Goal: Task Accomplishment & Management: Complete application form

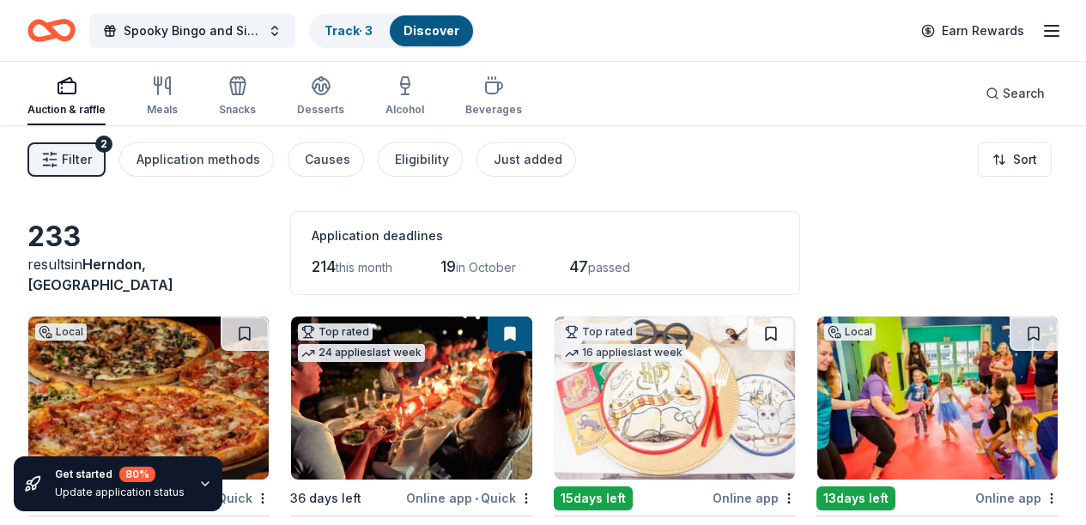
click at [76, 103] on div "Auction & raffle" at bounding box center [66, 110] width 78 height 14
click at [72, 30] on icon "Home" at bounding box center [51, 30] width 48 height 40
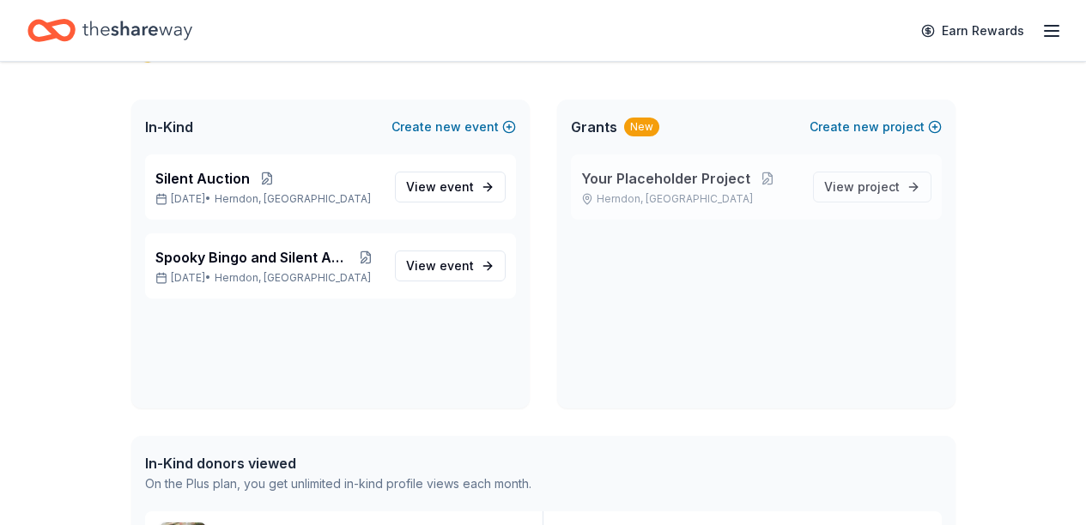
scroll to position [363, 0]
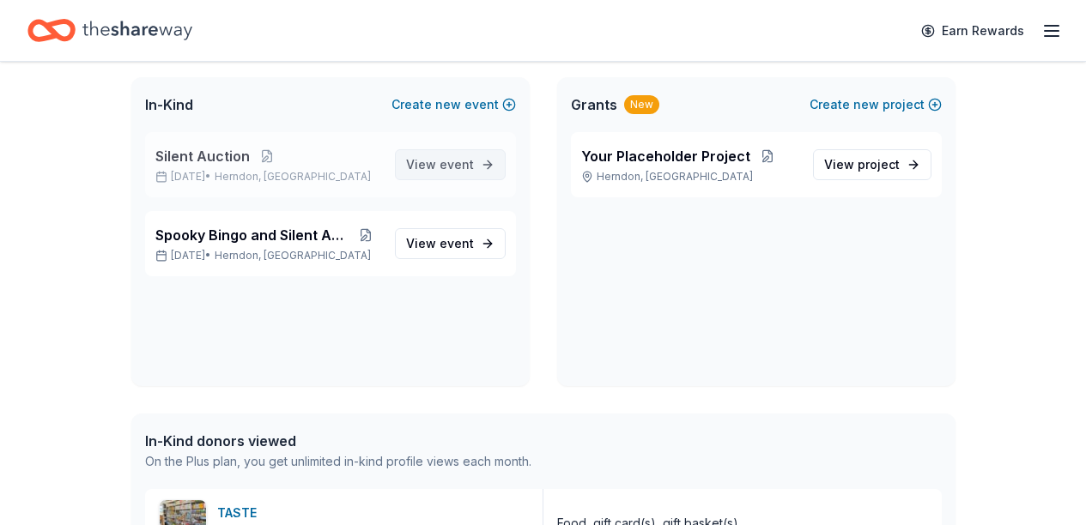
click at [441, 168] on span "event" at bounding box center [456, 164] width 34 height 15
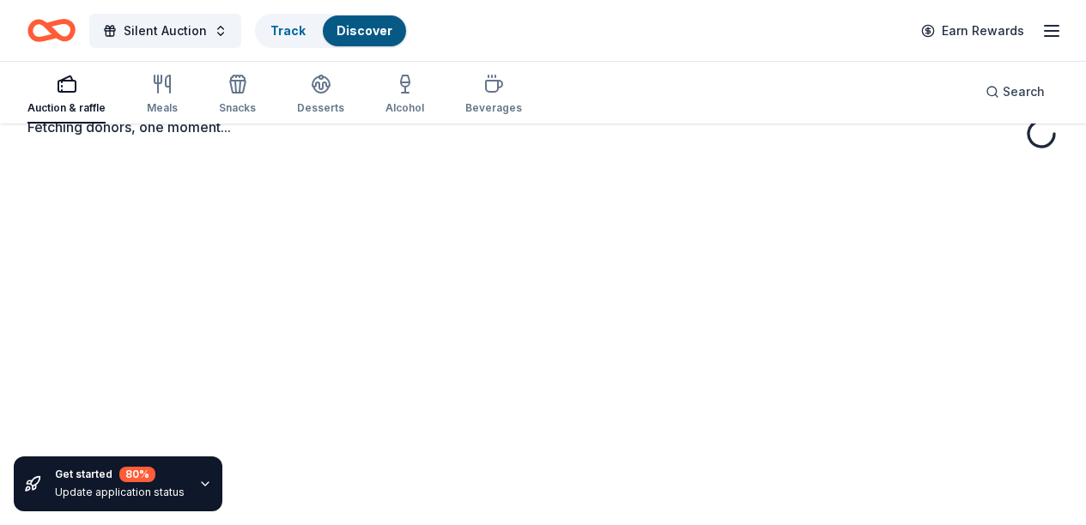
scroll to position [9, 0]
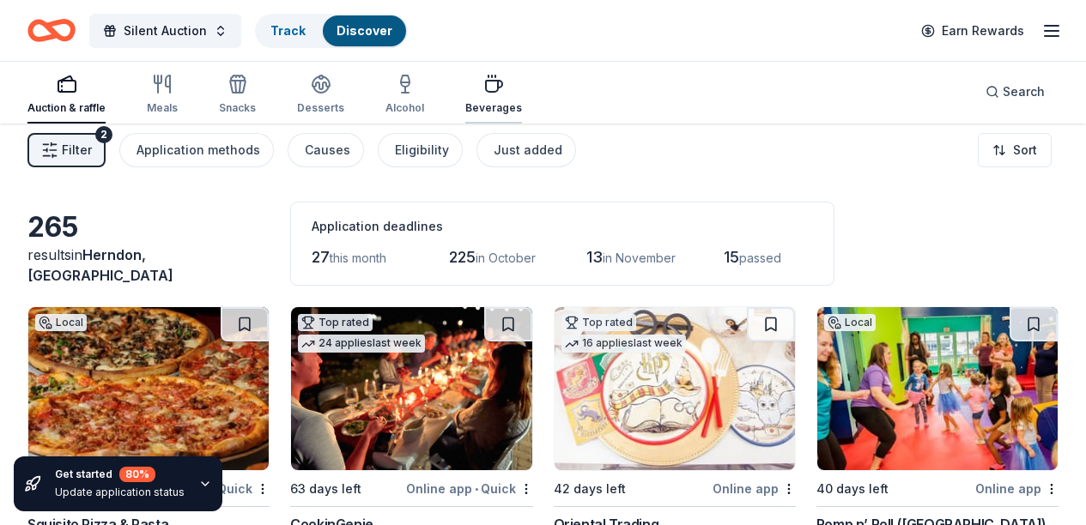
click at [495, 91] on icon "button" at bounding box center [494, 86] width 16 height 11
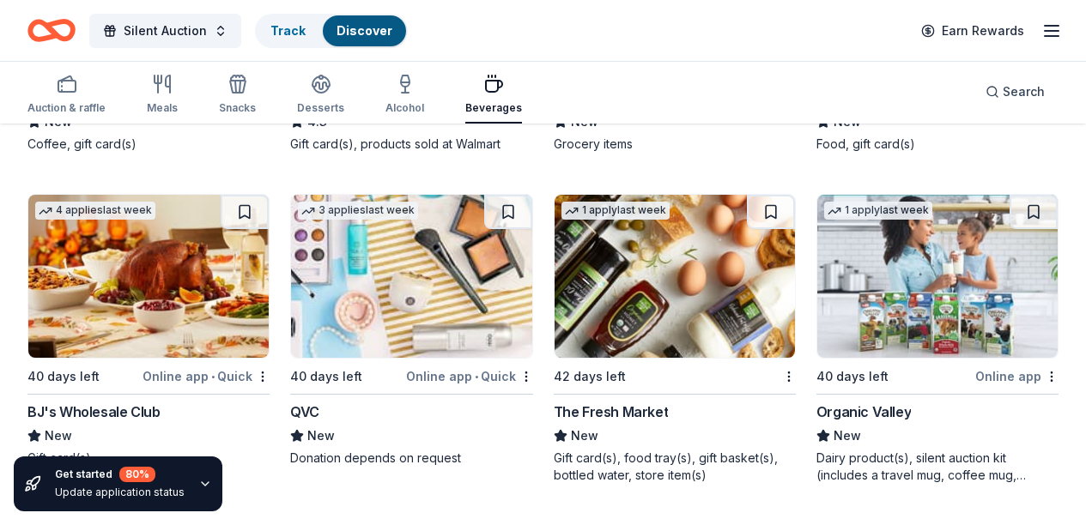
scroll to position [1772, 0]
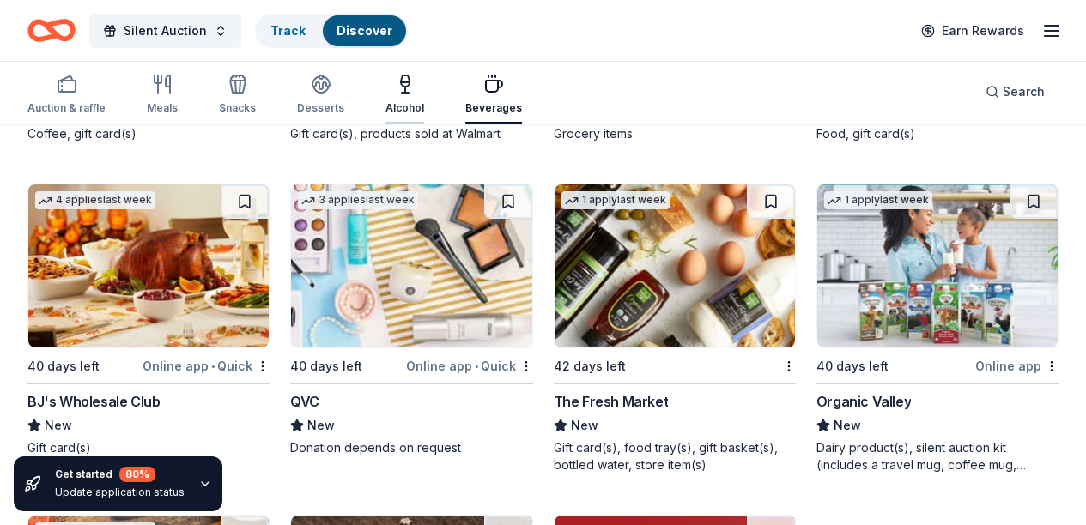
click at [407, 83] on icon "button" at bounding box center [405, 84] width 21 height 21
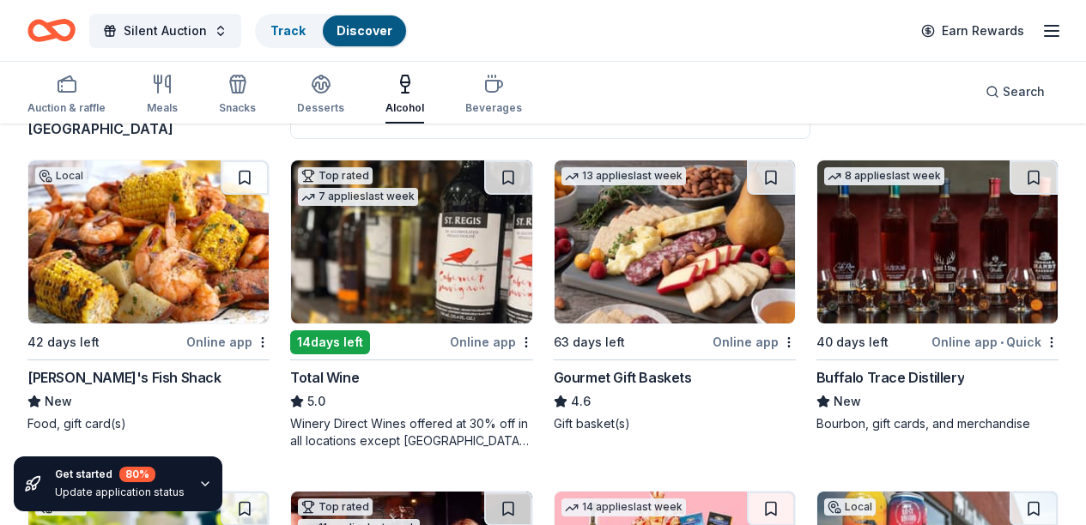
scroll to position [154, 0]
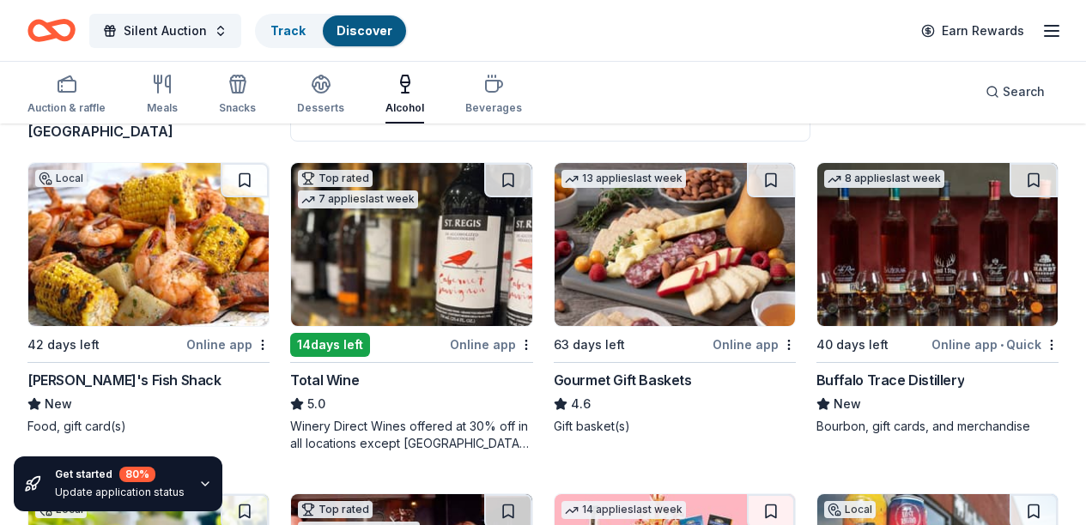
click at [307, 247] on img at bounding box center [411, 244] width 240 height 163
click at [87, 185] on div "Local" at bounding box center [60, 178] width 51 height 17
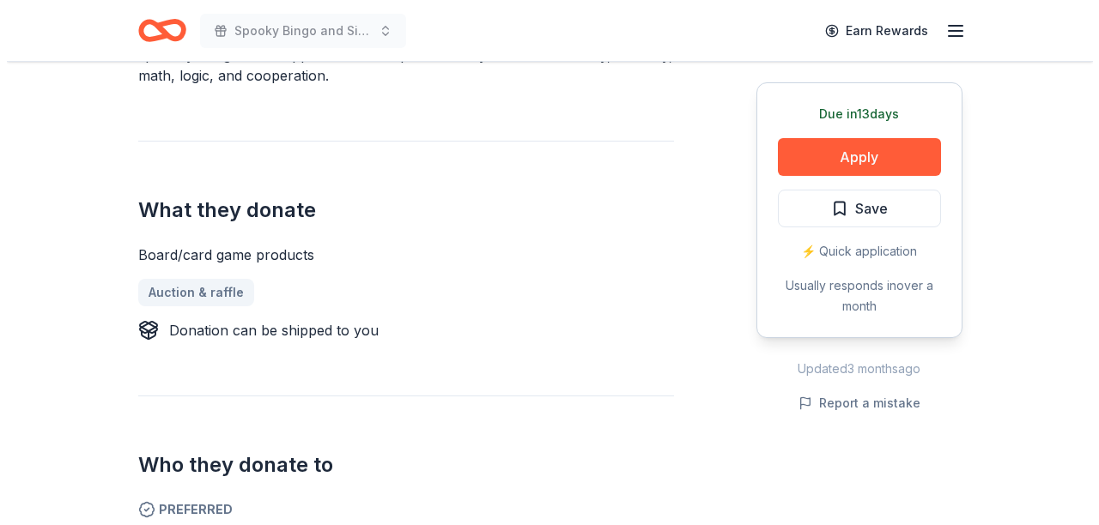
scroll to position [594, 0]
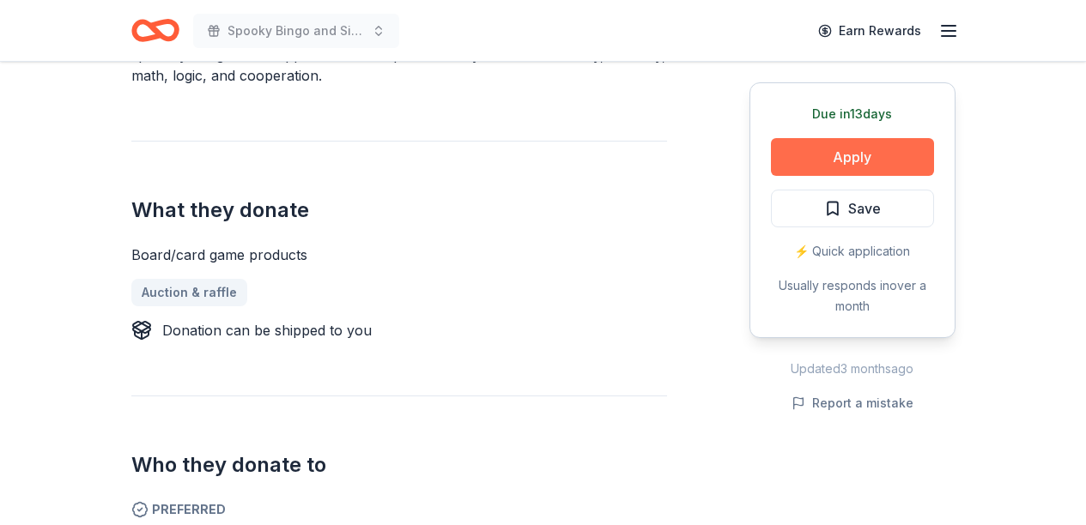
click at [817, 148] on button "Apply" at bounding box center [852, 157] width 163 height 38
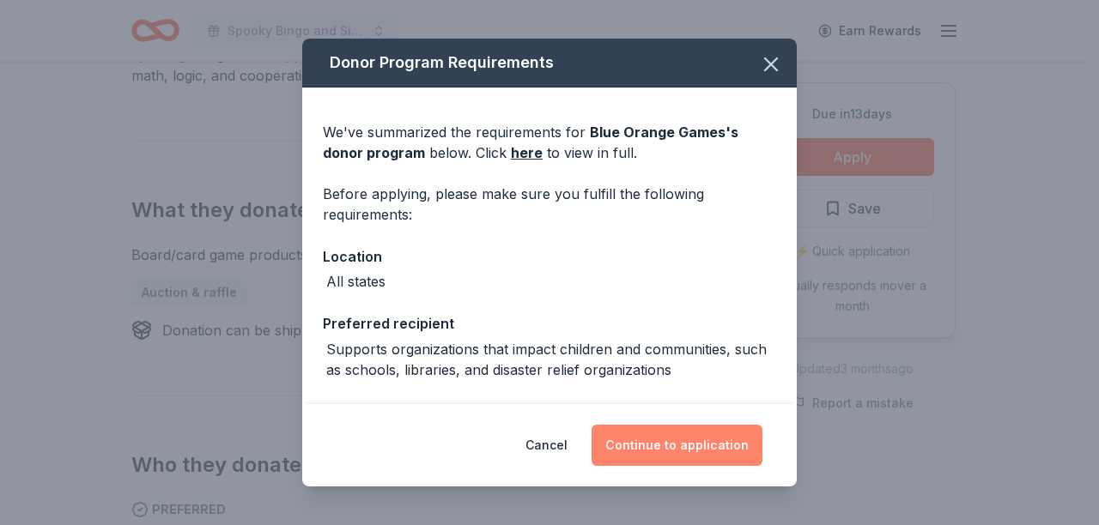
click at [675, 457] on button "Continue to application" at bounding box center [676, 445] width 171 height 41
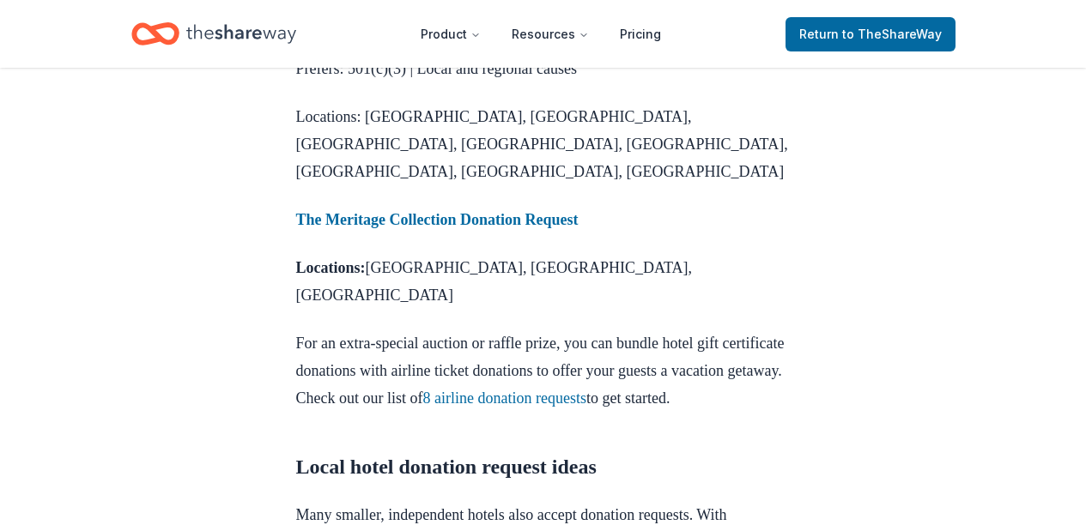
scroll to position [3259, 0]
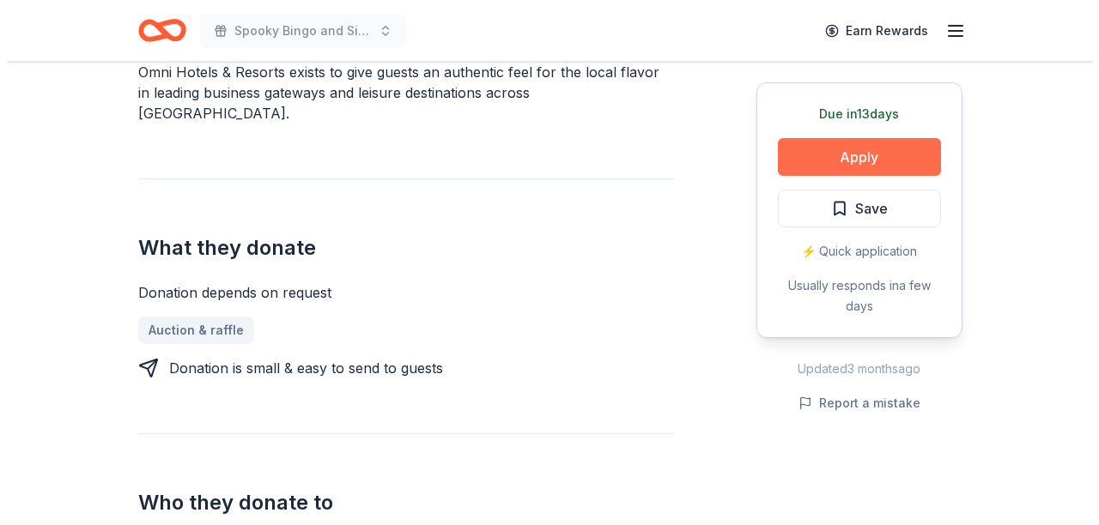
scroll to position [596, 0]
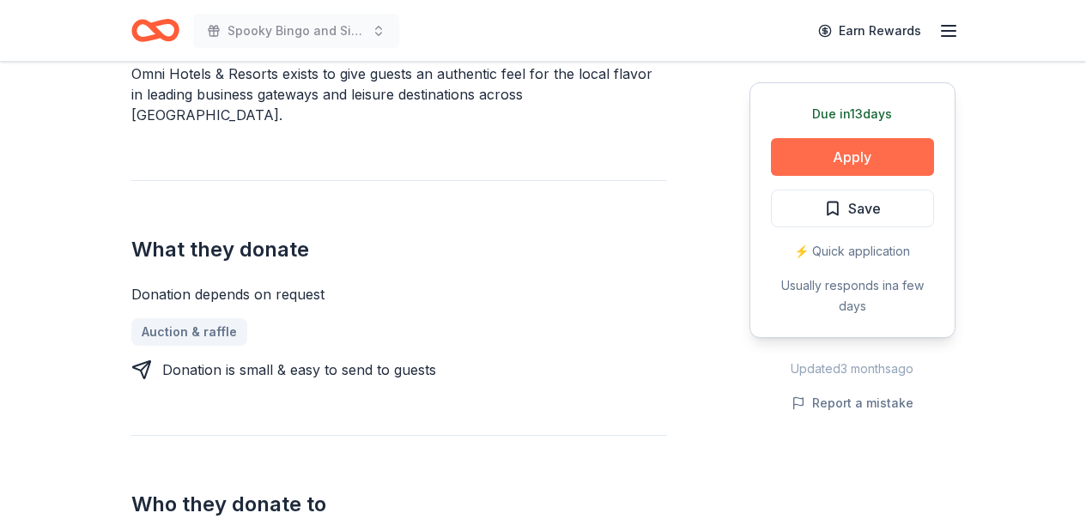
click at [868, 148] on button "Apply" at bounding box center [852, 157] width 163 height 38
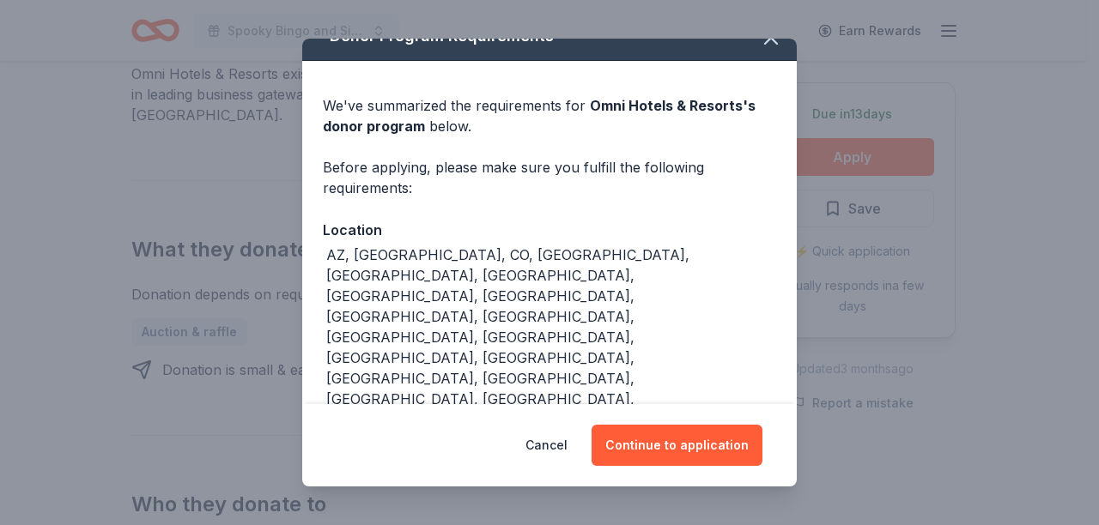
scroll to position [91, 0]
